Goal: Communication & Community: Ask a question

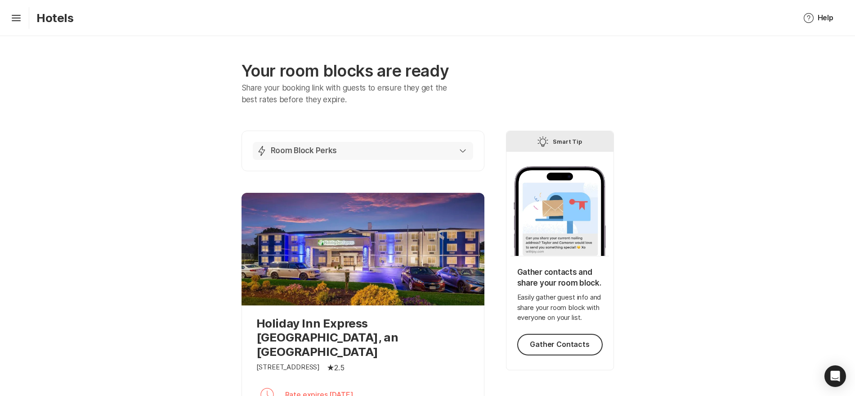
click at [285, 151] on p "Room Block Perks" at bounding box center [304, 150] width 67 height 11
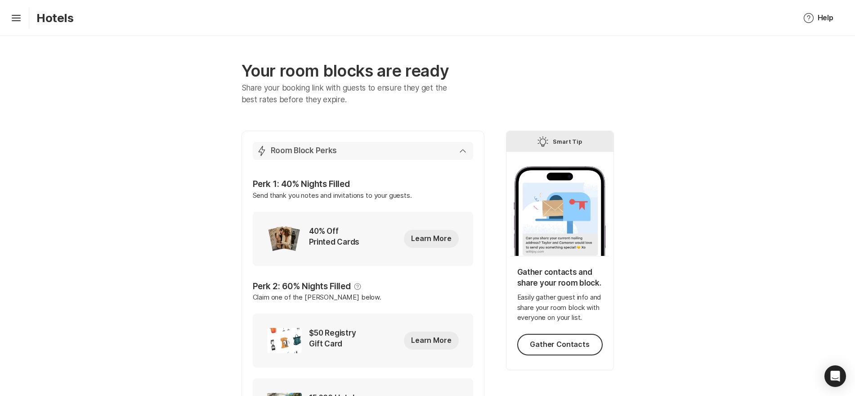
click at [285, 151] on p "Room Block Perks" at bounding box center [304, 150] width 67 height 11
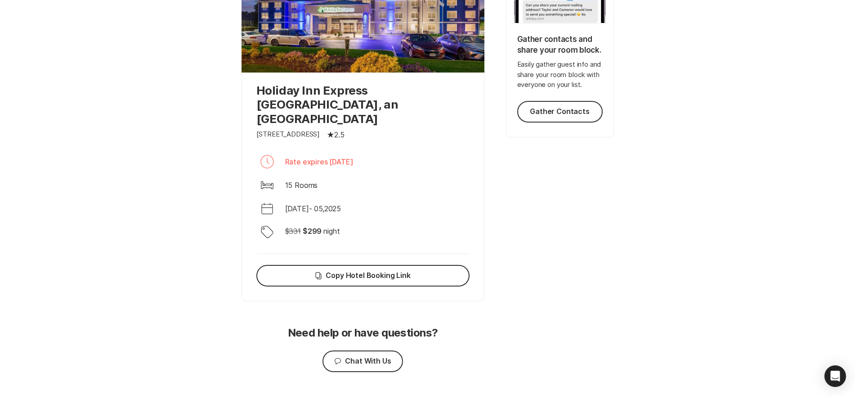
scroll to position [241, 0]
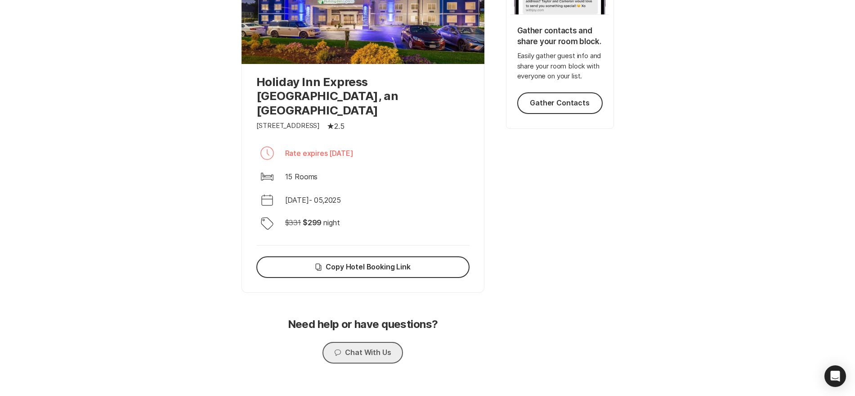
click at [383, 342] on button "Chat Chat With Us" at bounding box center [363, 353] width 80 height 22
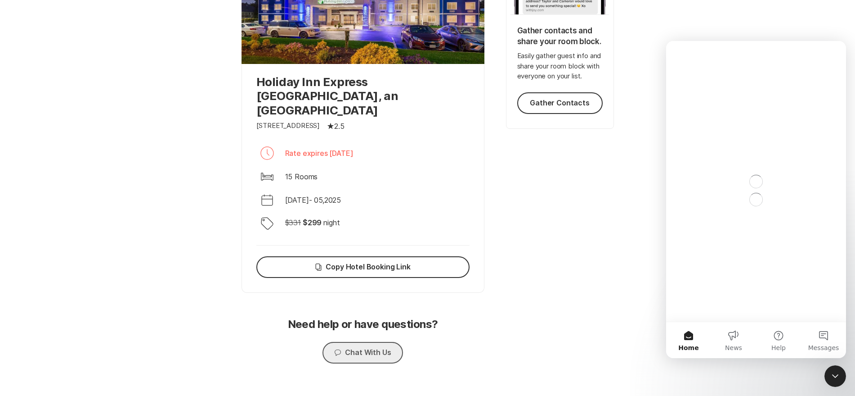
scroll to position [0, 0]
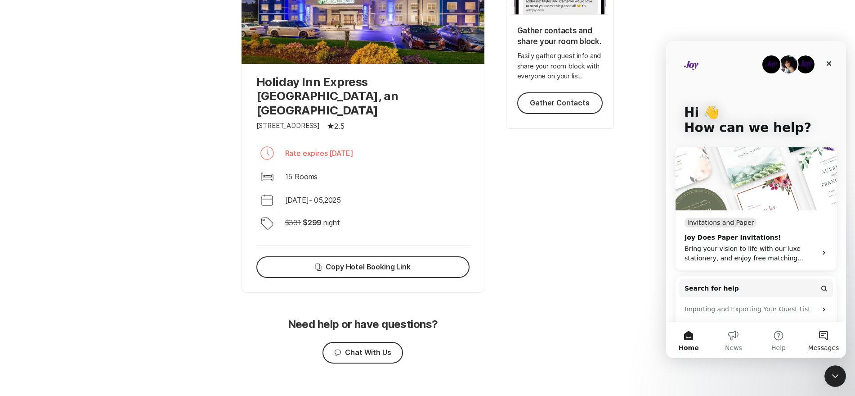
click at [825, 331] on button "Messages" at bounding box center [823, 340] width 45 height 36
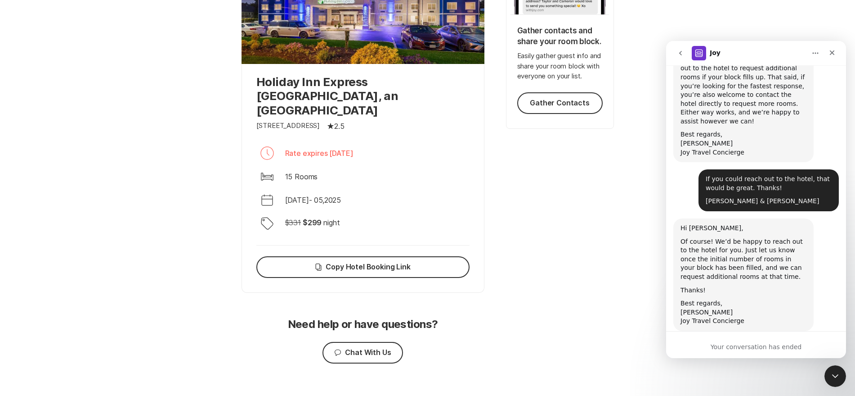
scroll to position [833, 0]
click at [756, 346] on div "Your conversation has ended" at bounding box center [756, 346] width 180 height 9
click at [681, 54] on icon "go back" at bounding box center [680, 53] width 3 height 4
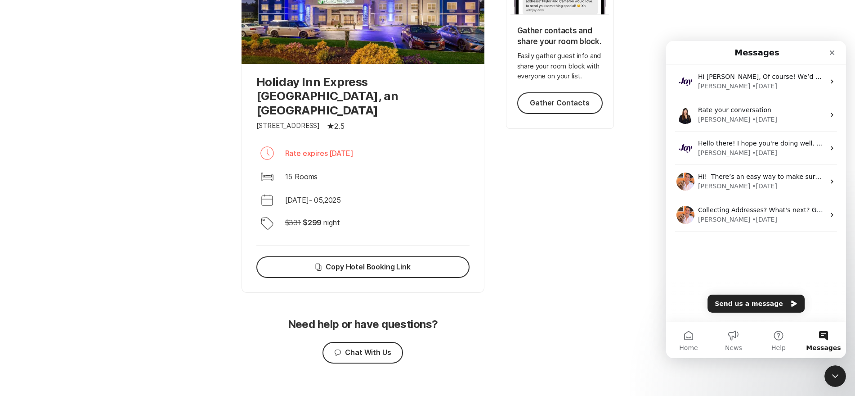
scroll to position [0, 0]
click at [766, 308] on button "Send us a message" at bounding box center [756, 303] width 97 height 18
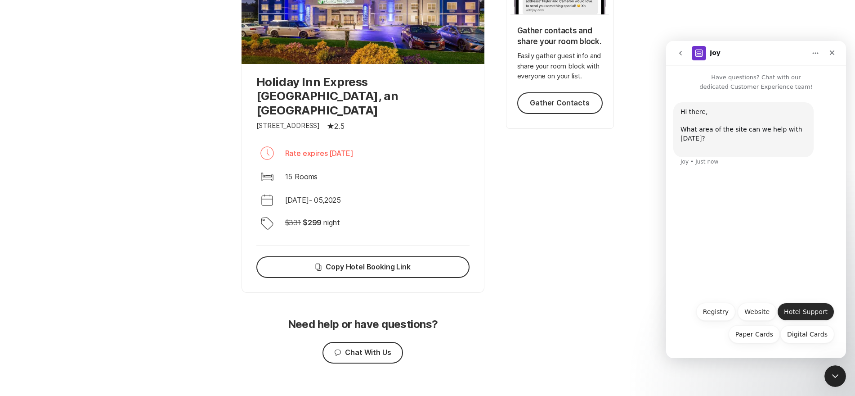
click at [802, 306] on button "Hotel Support" at bounding box center [806, 311] width 57 height 18
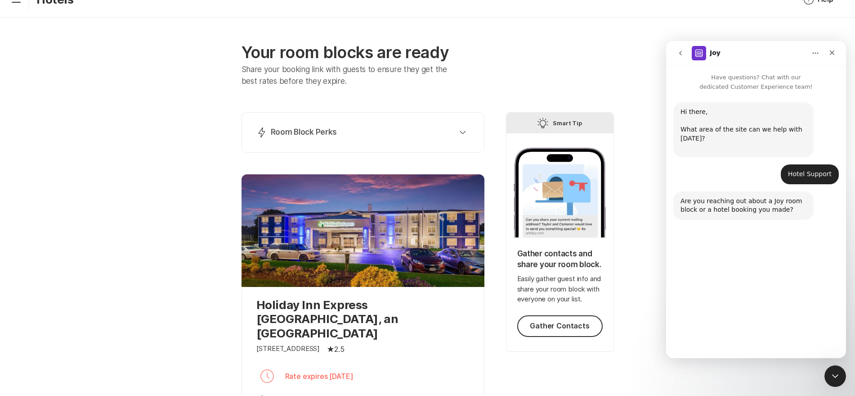
scroll to position [16, 0]
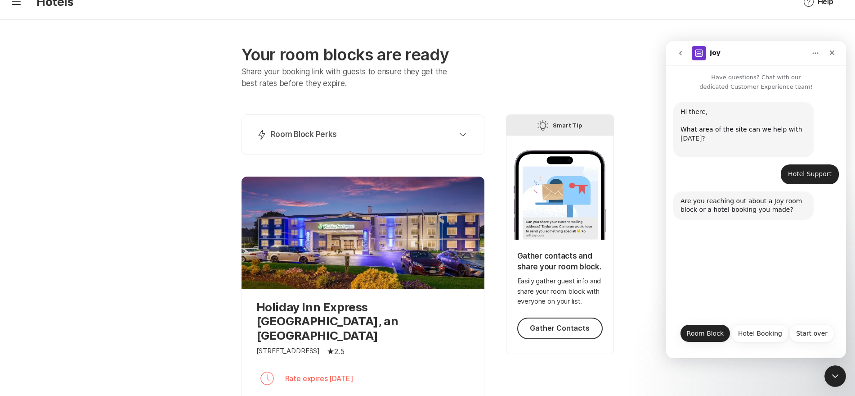
click at [714, 336] on button "Room Block" at bounding box center [705, 333] width 50 height 18
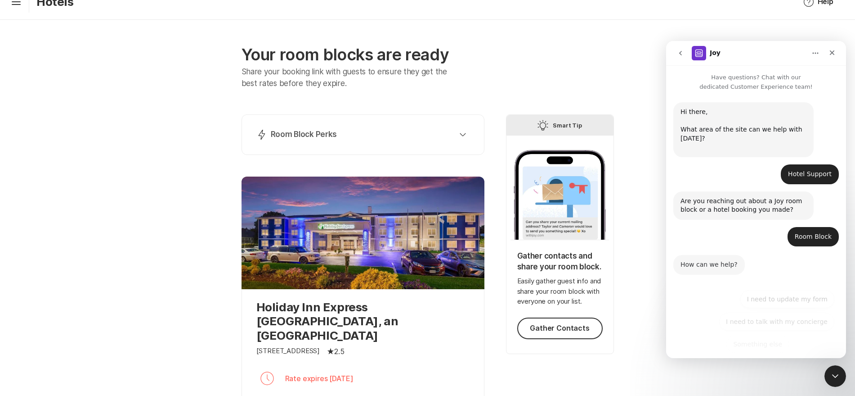
scroll to position [10, 0]
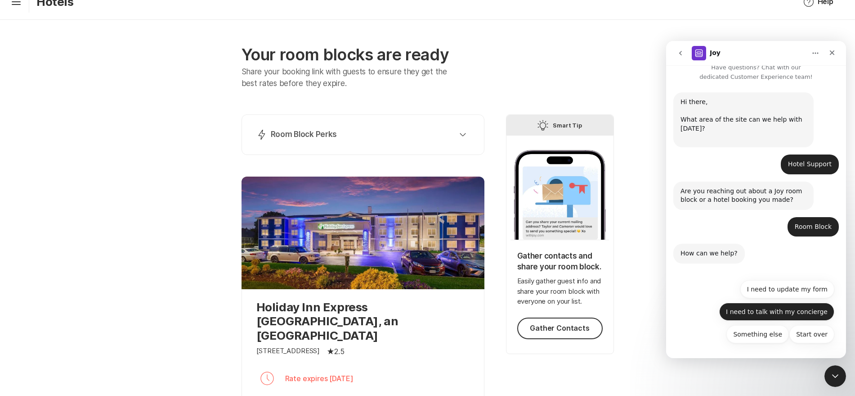
click at [746, 307] on button "I need to talk with my concierge" at bounding box center [776, 311] width 115 height 18
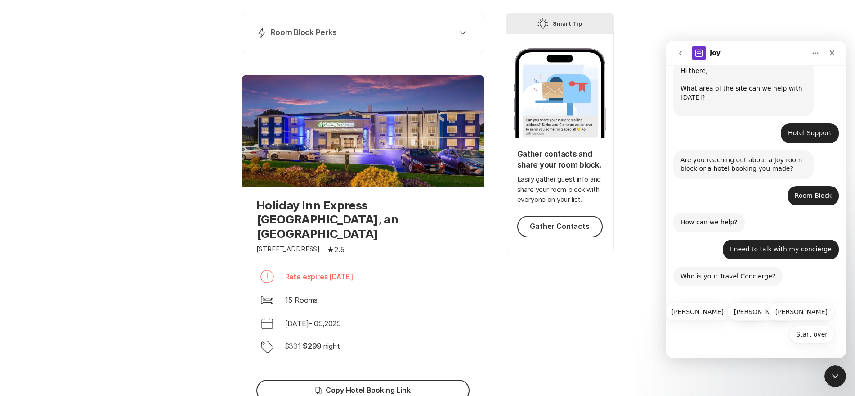
scroll to position [241, 0]
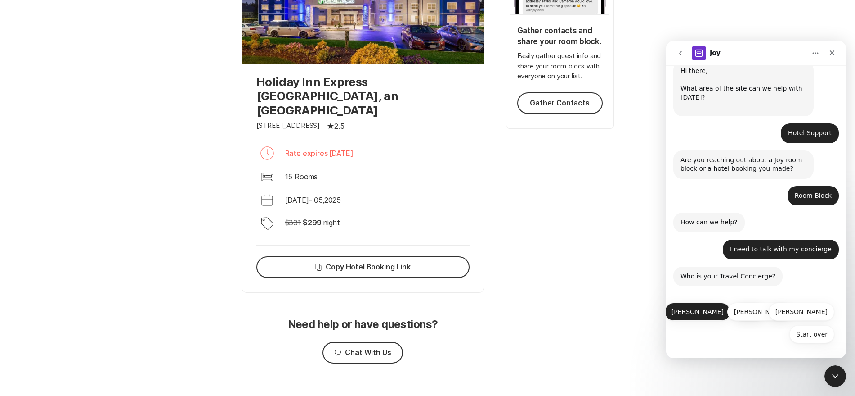
click at [708, 310] on button "[PERSON_NAME]" at bounding box center [698, 311] width 66 height 18
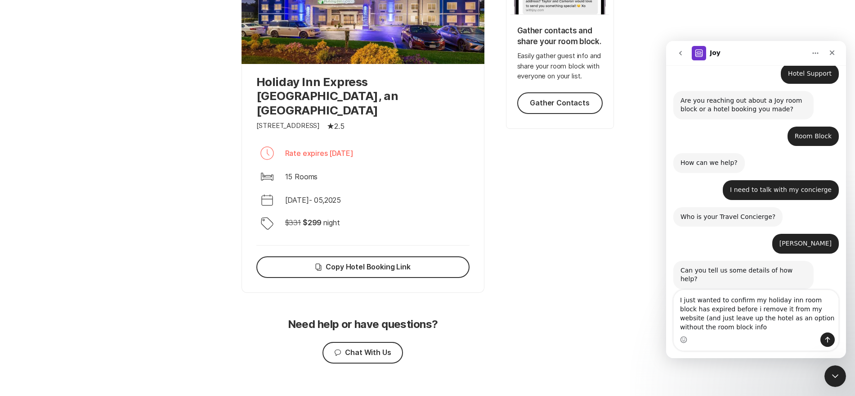
scroll to position [109, 0]
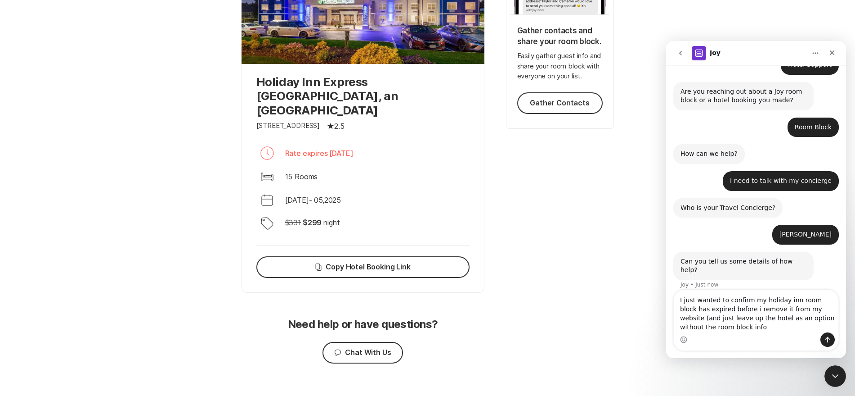
type textarea "I just wanted to confirm my holiday inn room block has expired before i remove …"
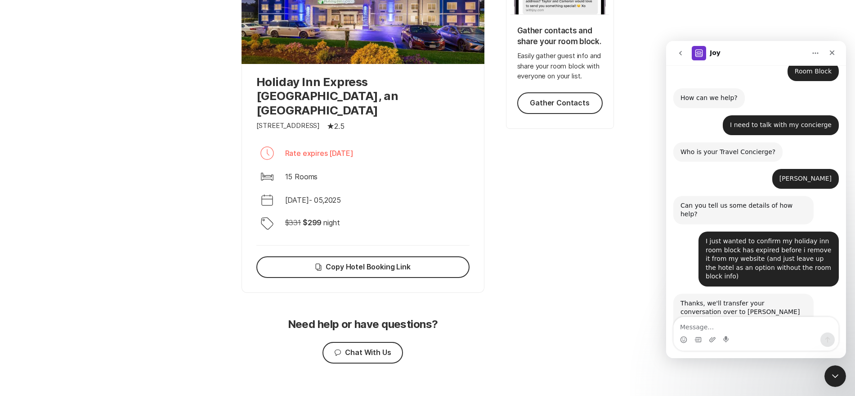
scroll to position [180, 0]
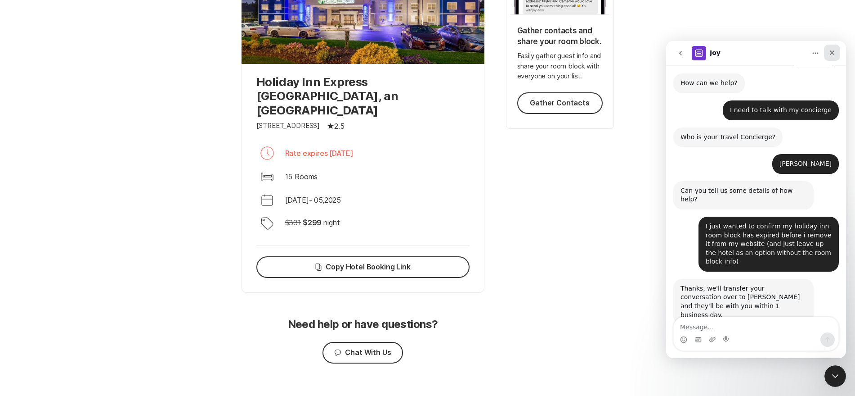
click at [832, 51] on icon "Close" at bounding box center [832, 52] width 5 height 5
